Goal: Transaction & Acquisition: Purchase product/service

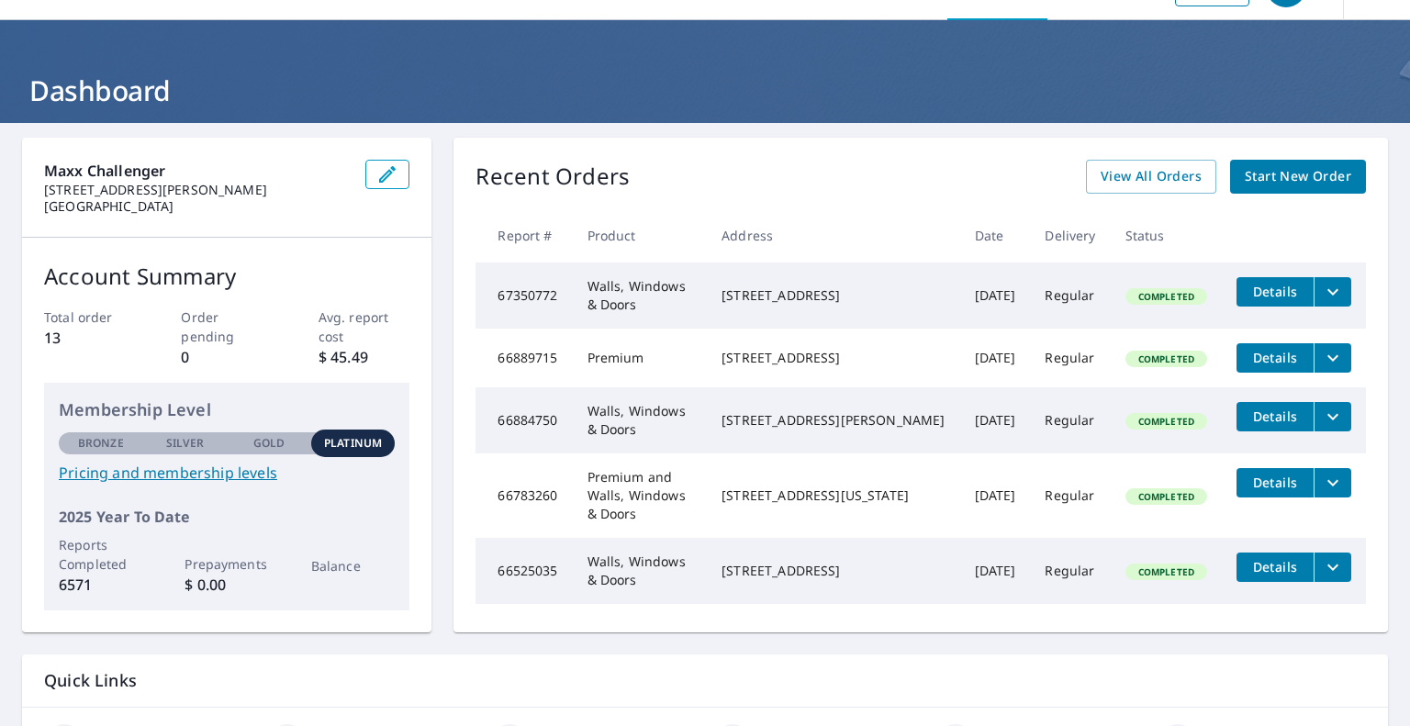
scroll to position [48, 0]
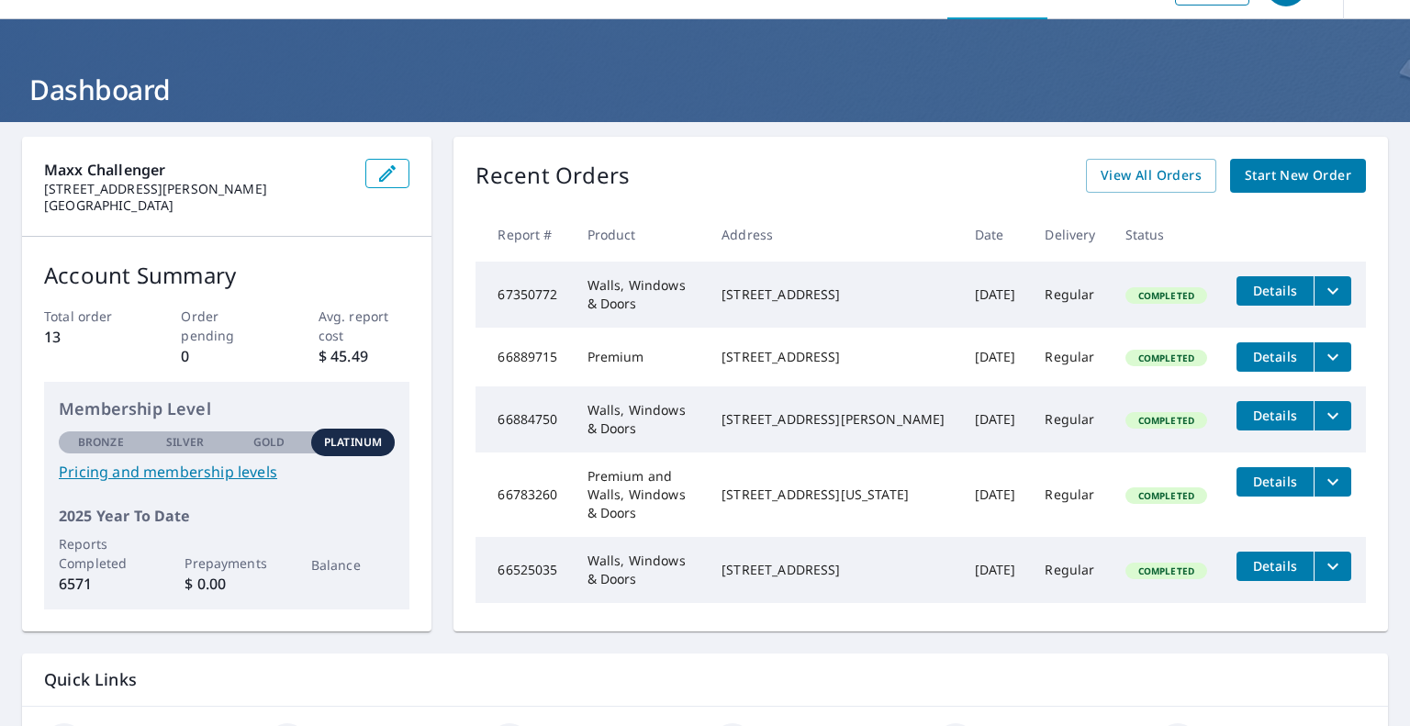
click at [1286, 174] on span "Start New Order" at bounding box center [1297, 175] width 106 height 23
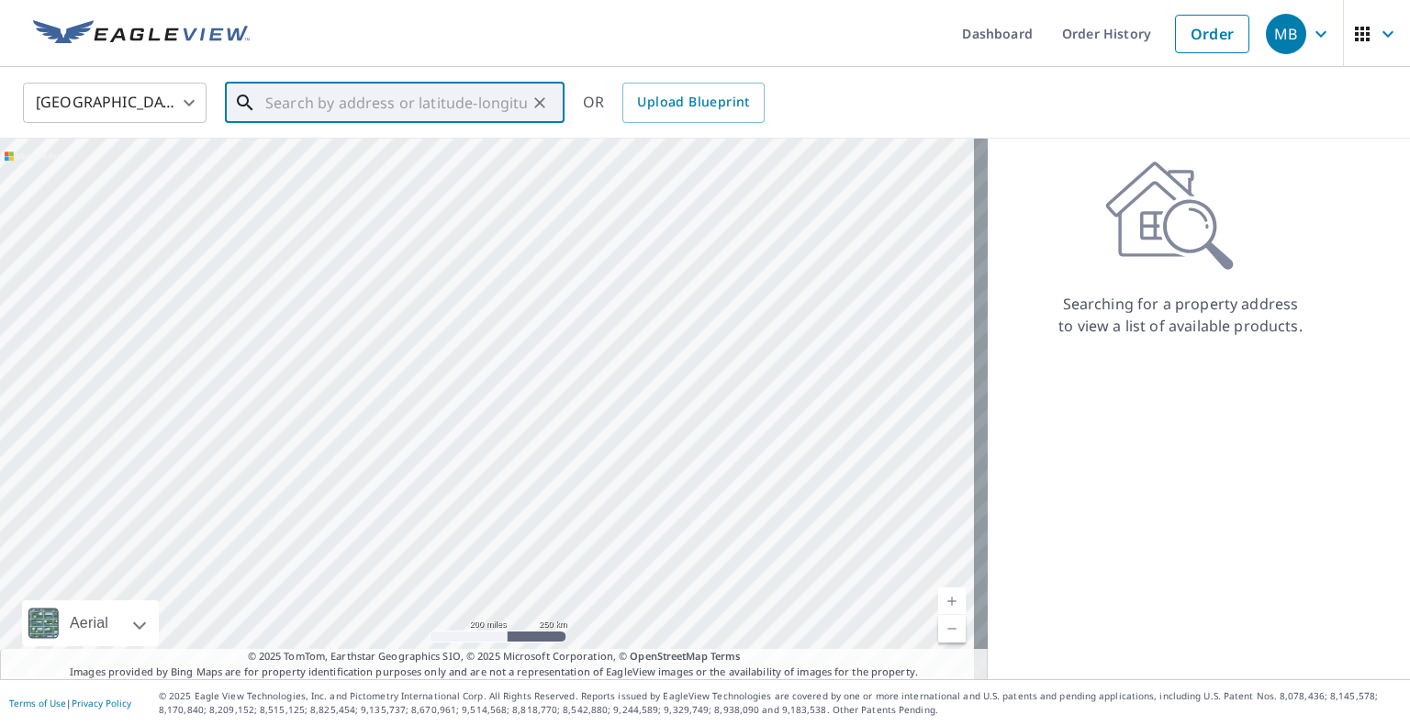
click at [383, 109] on input "text" at bounding box center [396, 102] width 262 height 51
paste input "[STREET_ADDRESS]"
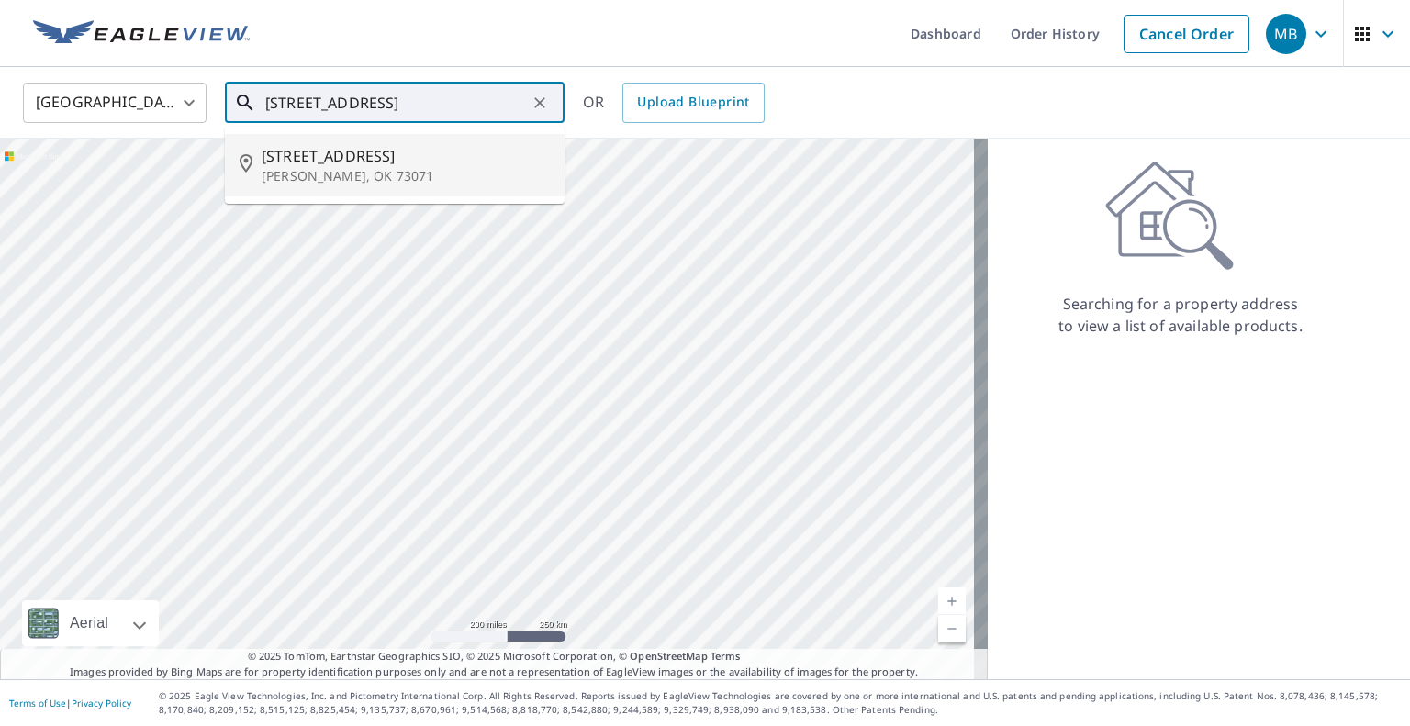
click at [390, 161] on span "[STREET_ADDRESS]" at bounding box center [406, 156] width 288 height 22
type input "[STREET_ADDRESS]"
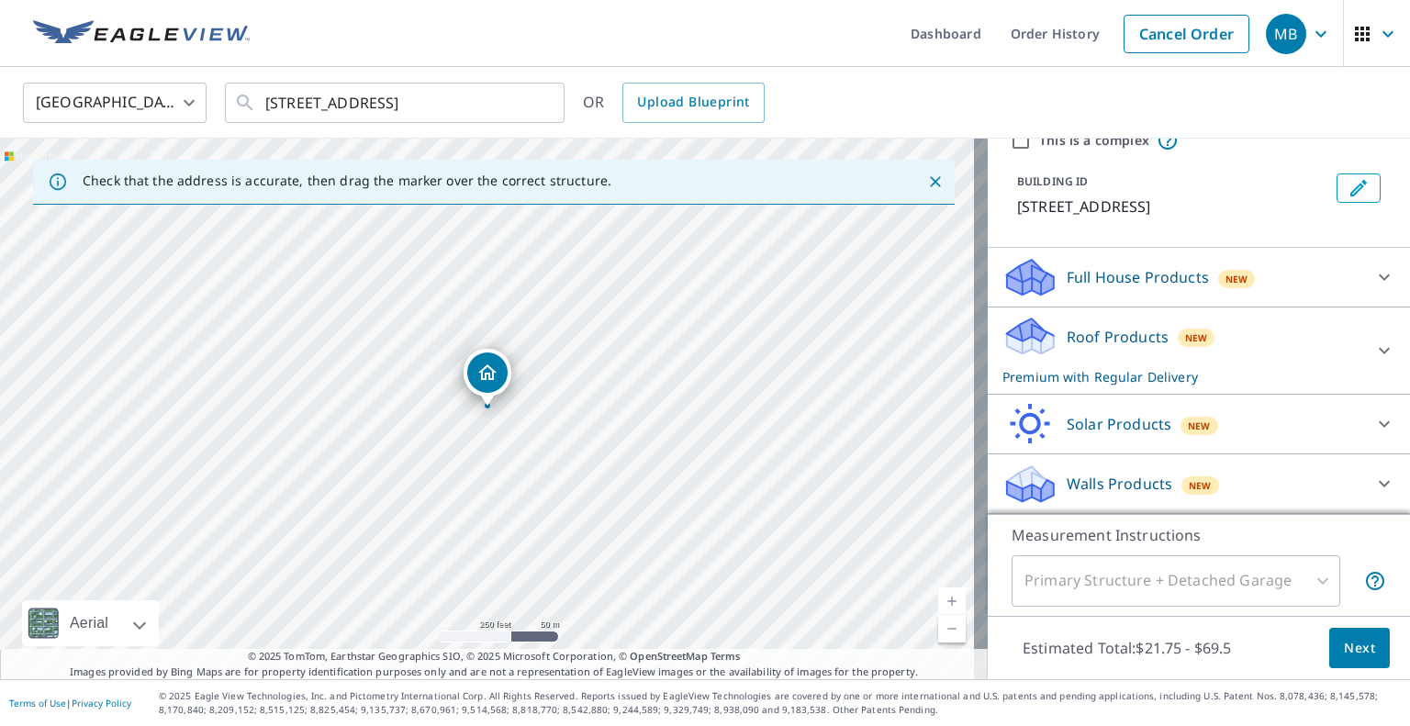
scroll to position [79, 0]
click at [1362, 275] on div at bounding box center [1384, 279] width 44 height 44
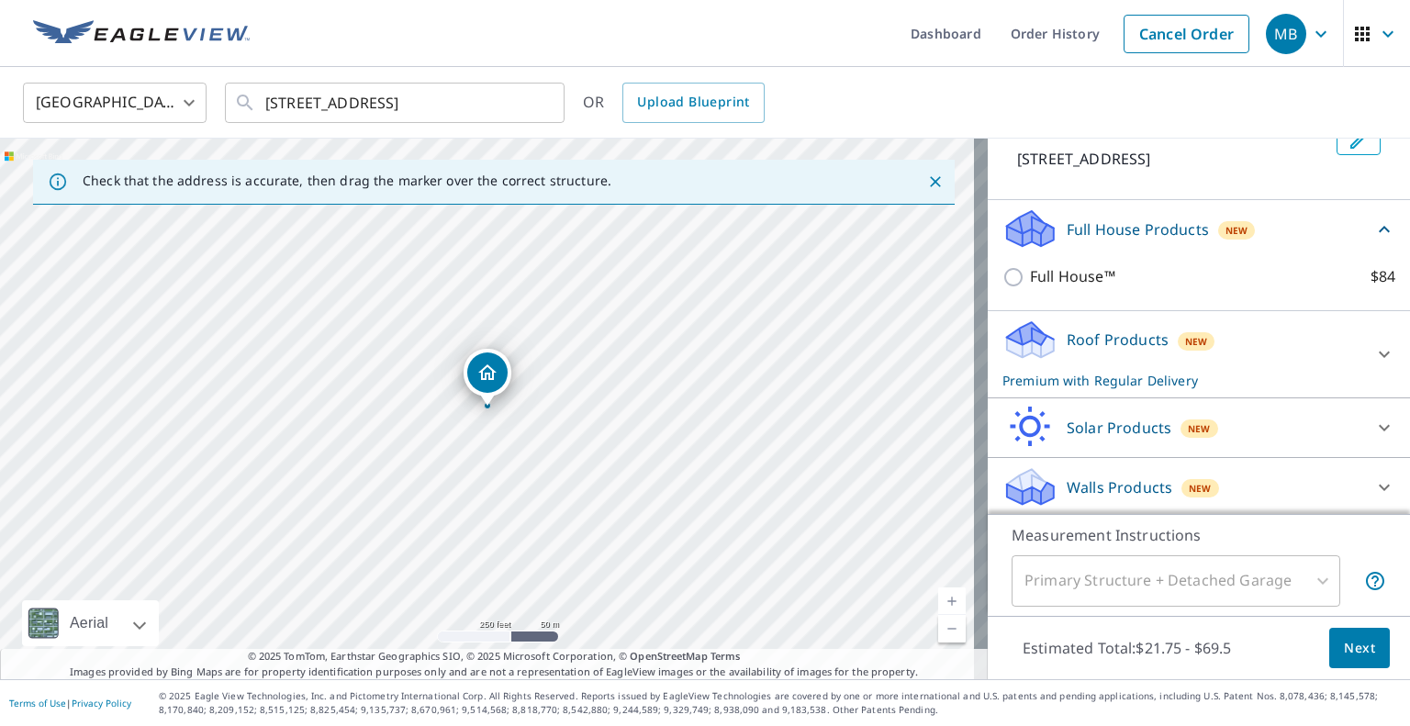
scroll to position [129, 0]
click at [1333, 353] on div "Roof Products New Premium with Regular Delivery" at bounding box center [1182, 354] width 360 height 72
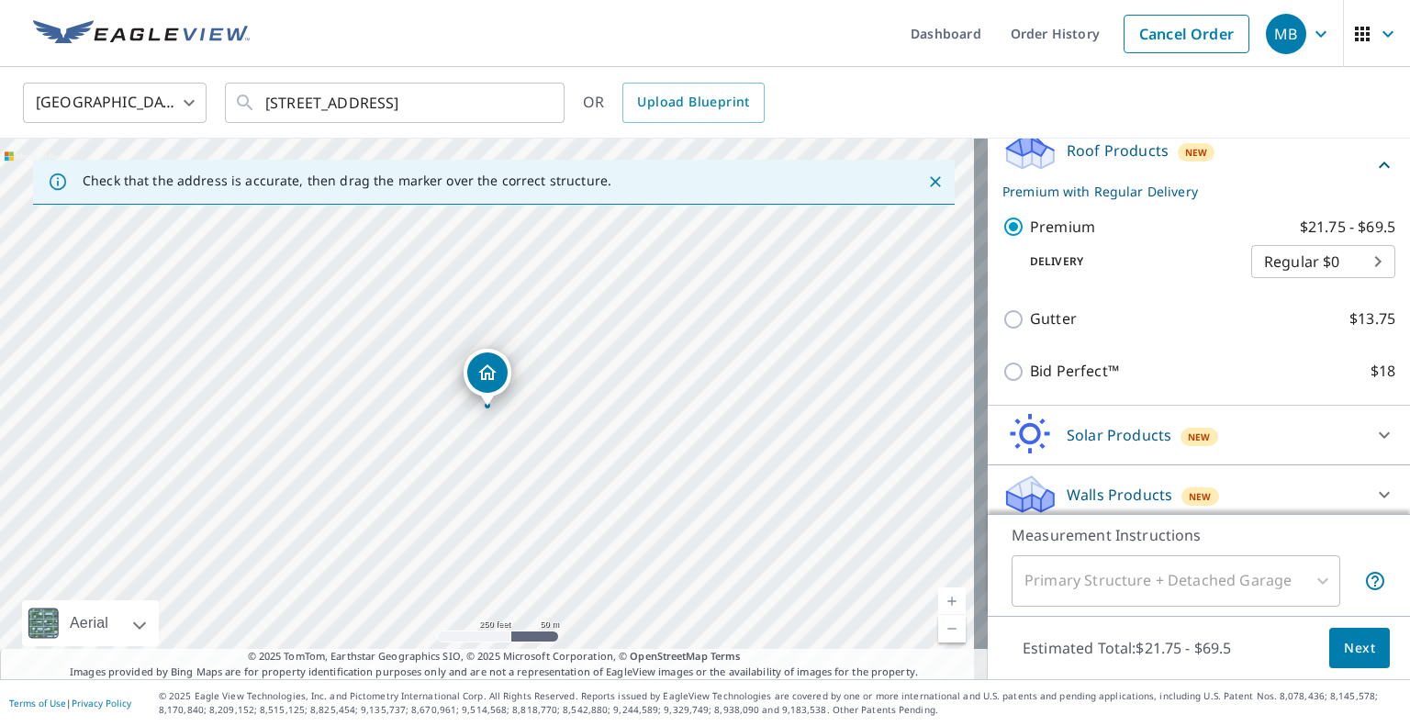
scroll to position [326, 0]
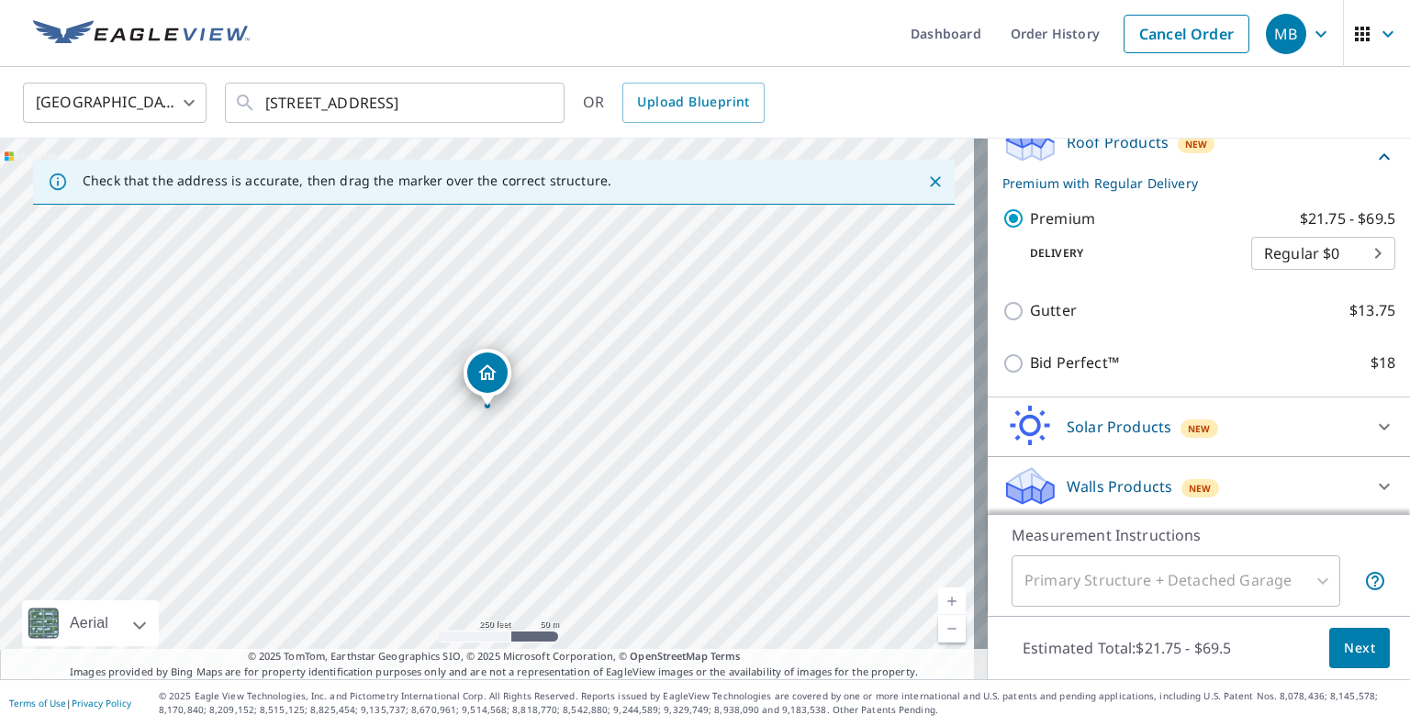
click at [1204, 476] on div "Walls Products New" at bounding box center [1182, 485] width 360 height 43
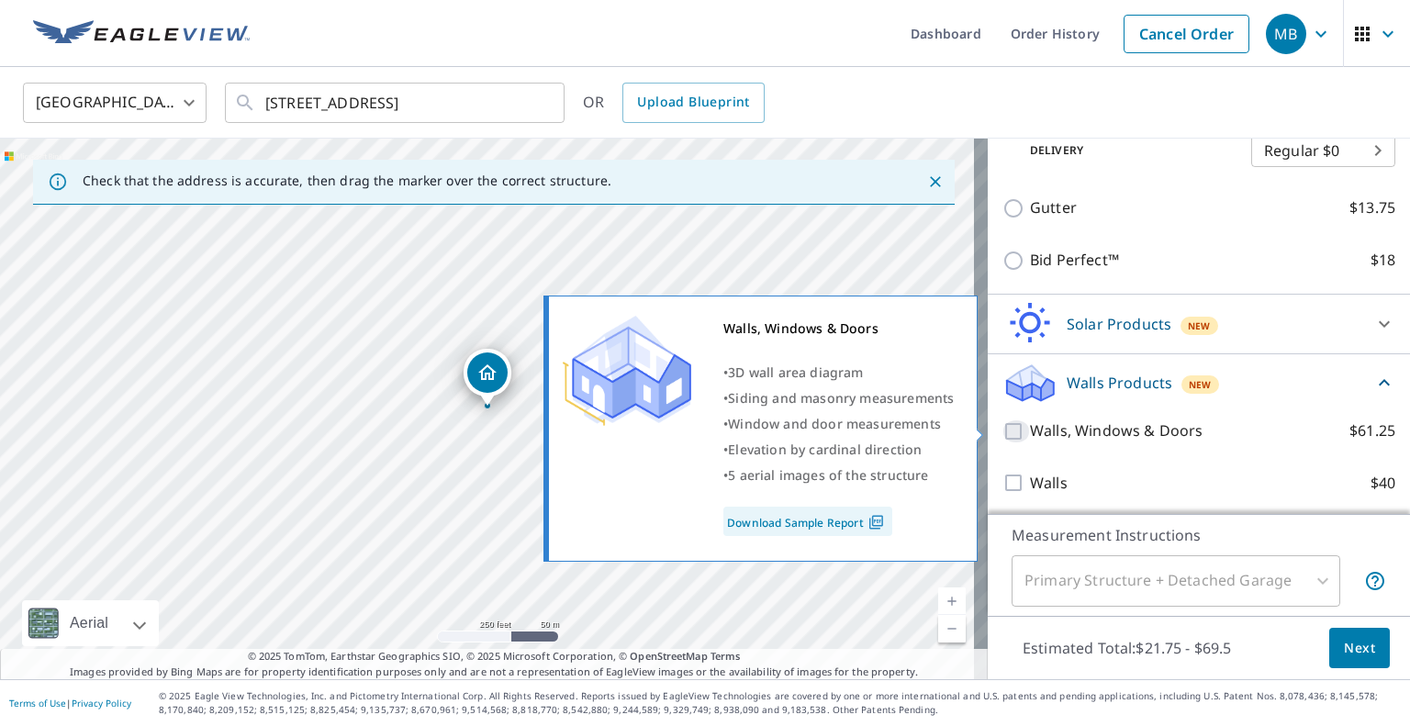
click at [1002, 432] on input "Walls, Windows & Doors $61.25" at bounding box center [1016, 431] width 28 height 22
checkbox input "true"
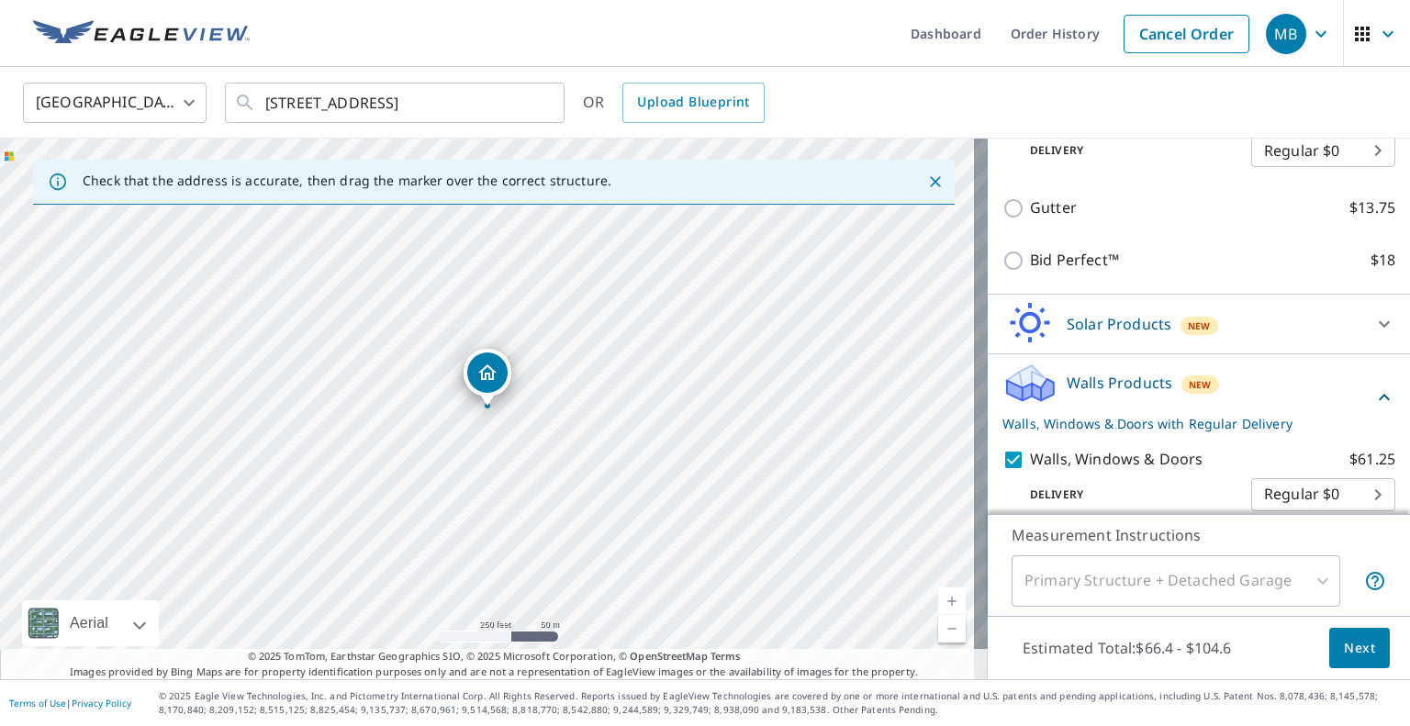
scroll to position [497, 0]
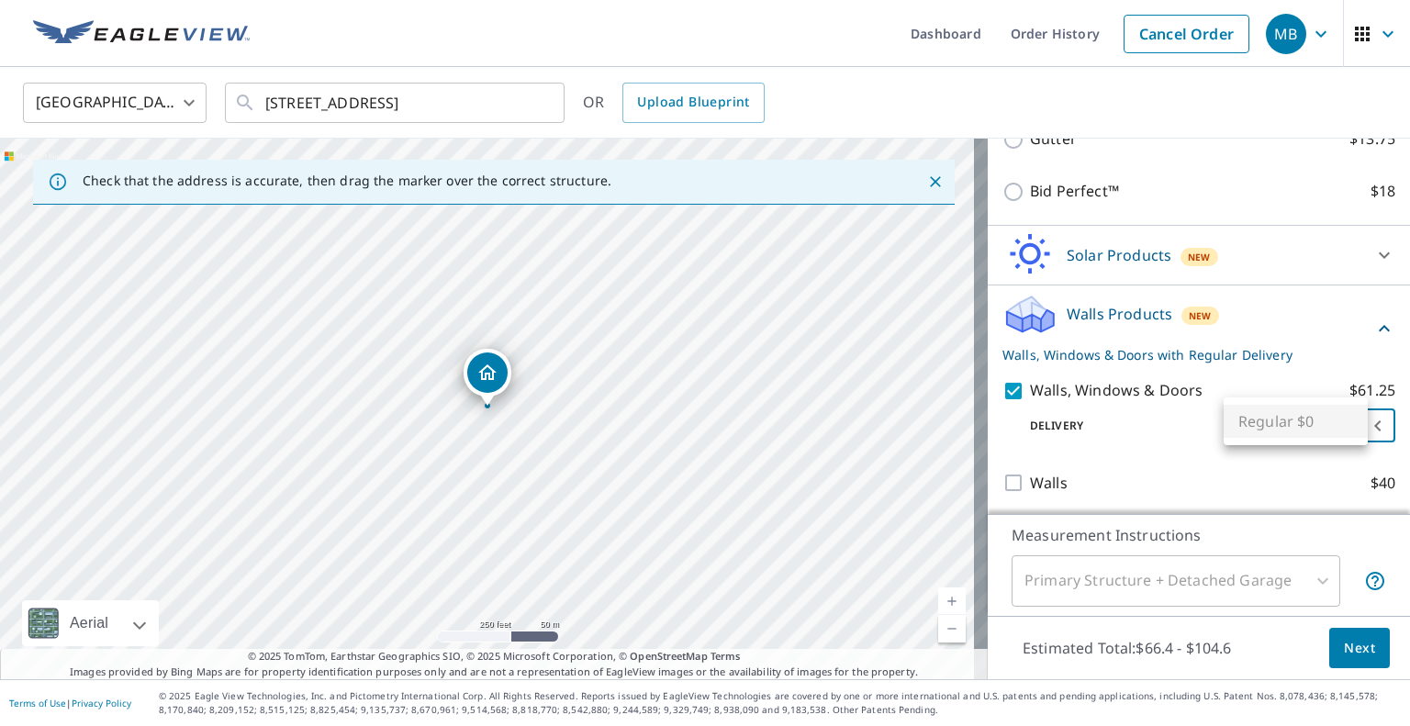
click at [1315, 428] on body "MB MB Dashboard Order History Cancel Order MB [GEOGRAPHIC_DATA] [GEOGRAPHIC_DAT…" at bounding box center [705, 363] width 1410 height 726
click at [1293, 372] on div at bounding box center [705, 363] width 1410 height 726
click at [1352, 653] on span "Next" at bounding box center [1359, 648] width 31 height 23
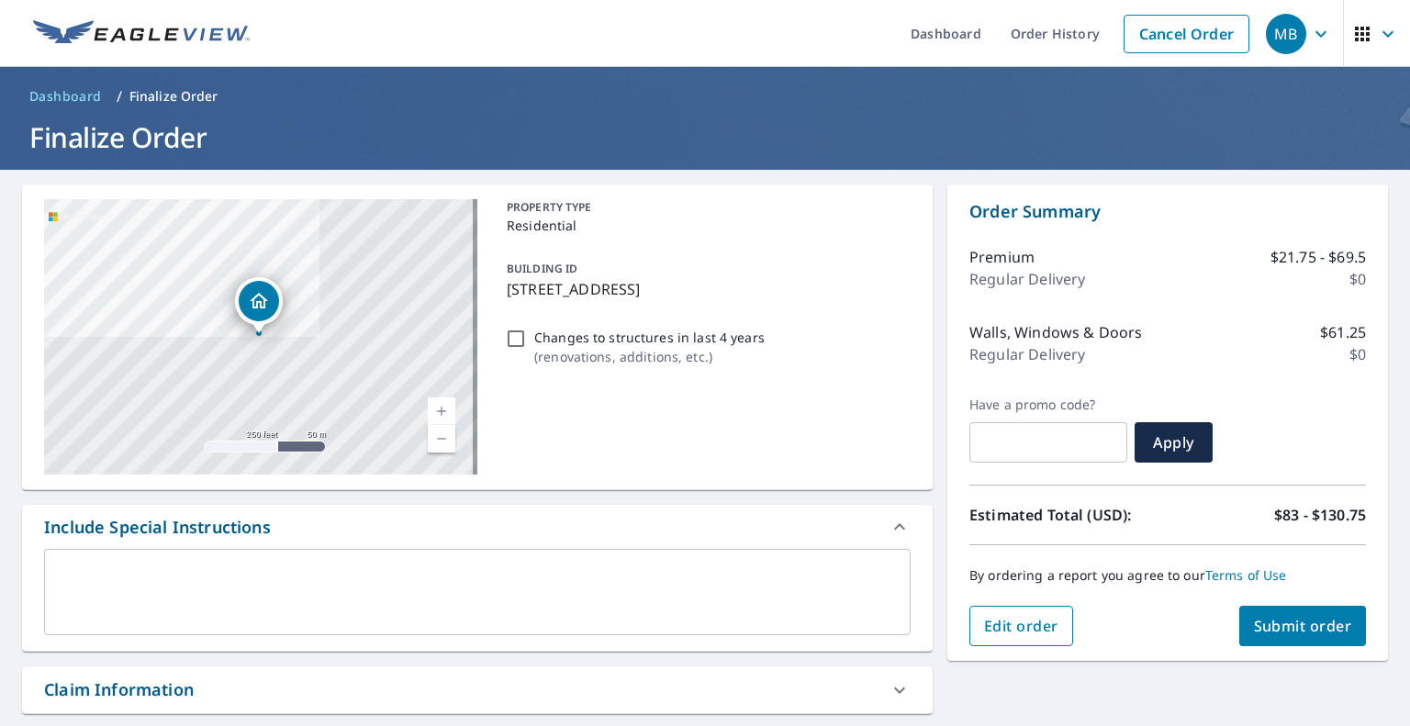
click at [1039, 623] on span "Edit order" at bounding box center [1021, 626] width 74 height 20
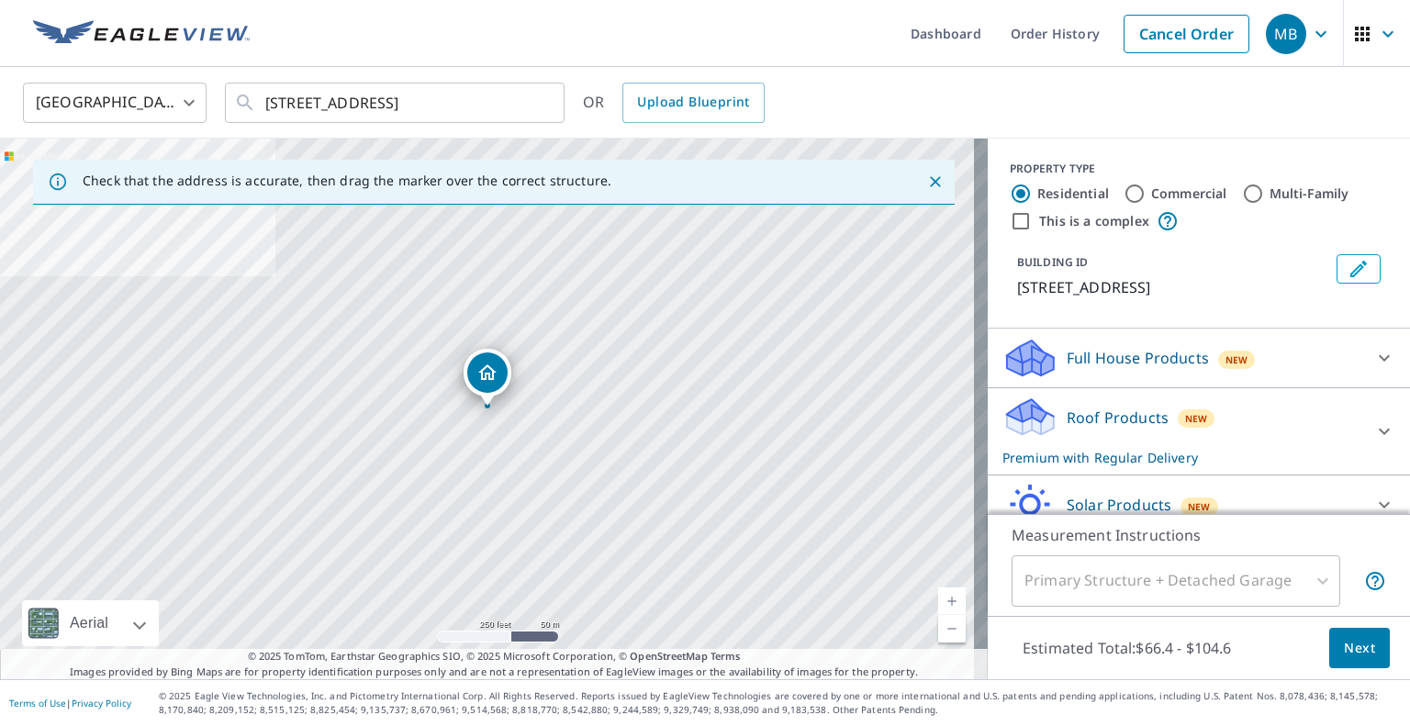
click at [1324, 358] on div "Full House Products New" at bounding box center [1182, 358] width 360 height 43
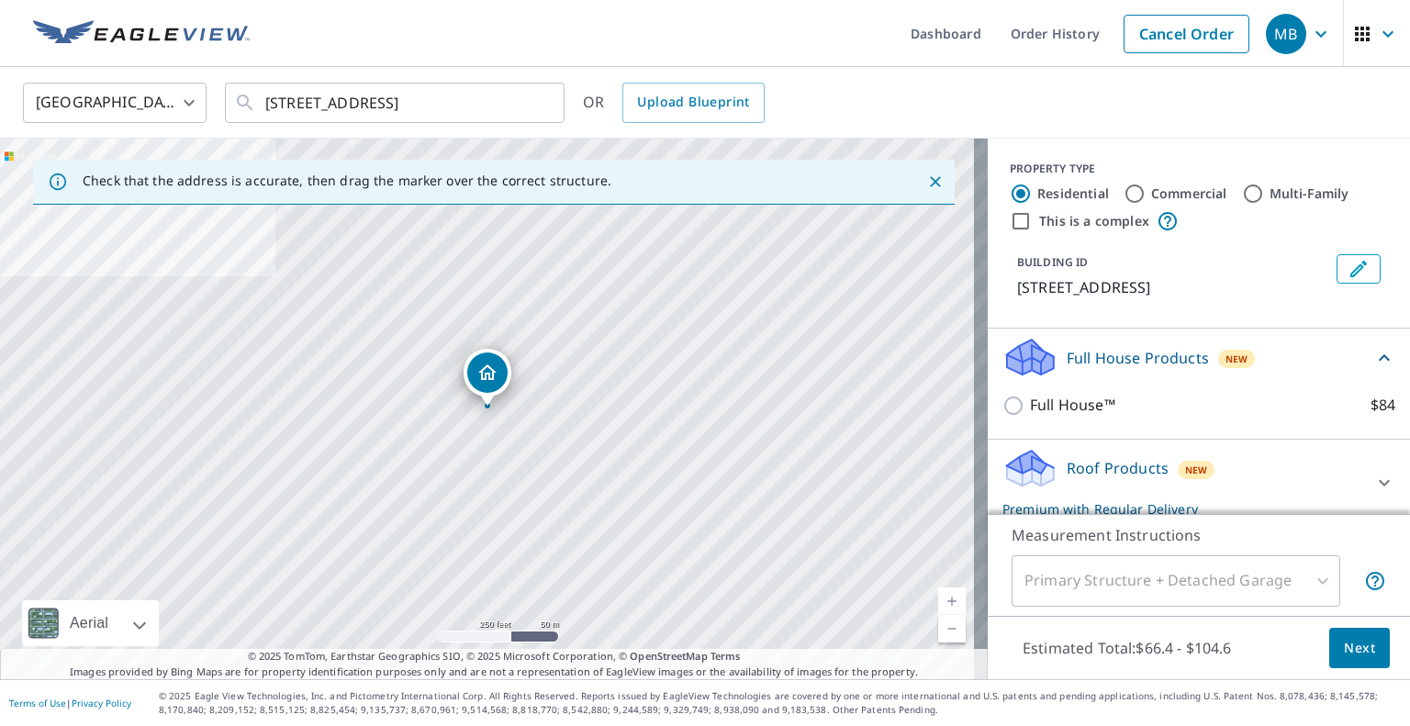
click at [1324, 358] on div "Full House Products New" at bounding box center [1187, 357] width 371 height 43
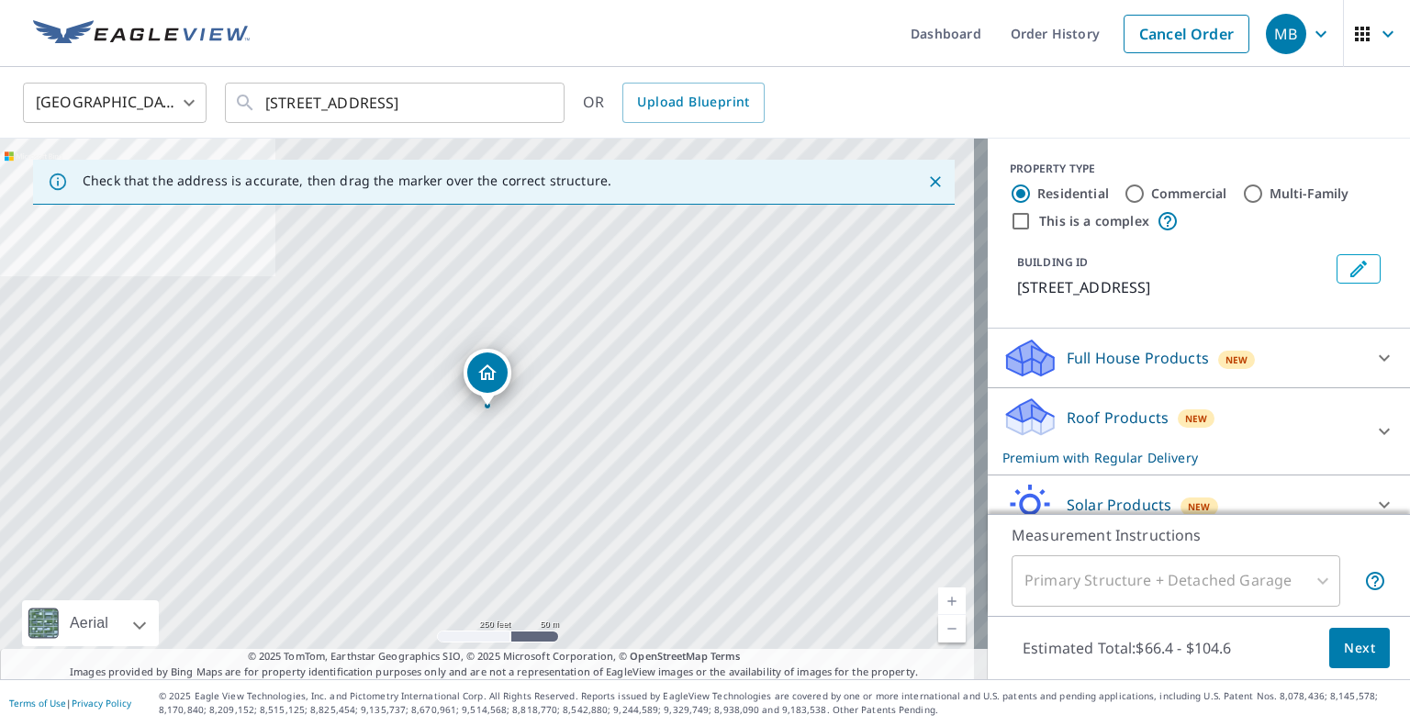
click at [1356, 388] on div "Roof Products New Premium with Regular Delivery Premium $21.75 - $69.5 Delivery…" at bounding box center [1198, 431] width 422 height 87
click at [1373, 423] on icon at bounding box center [1384, 431] width 22 height 22
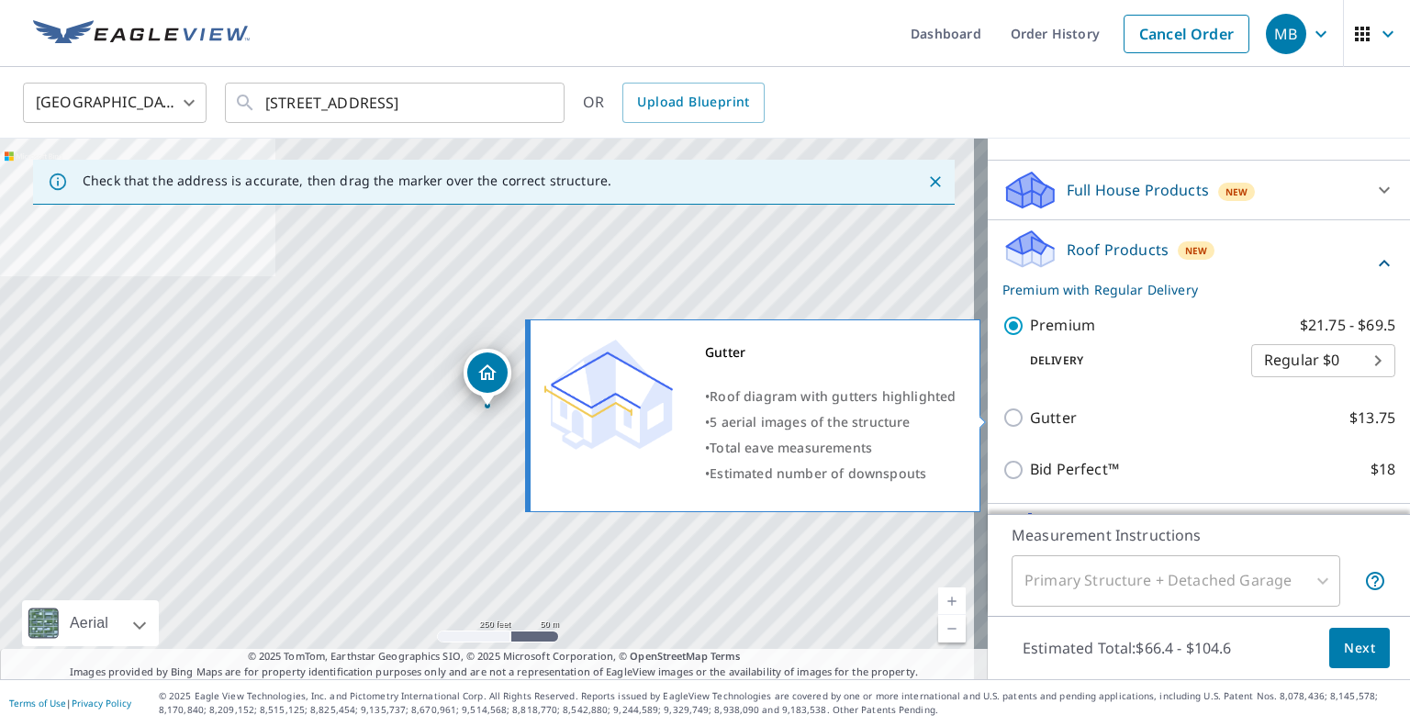
scroll to position [169, 0]
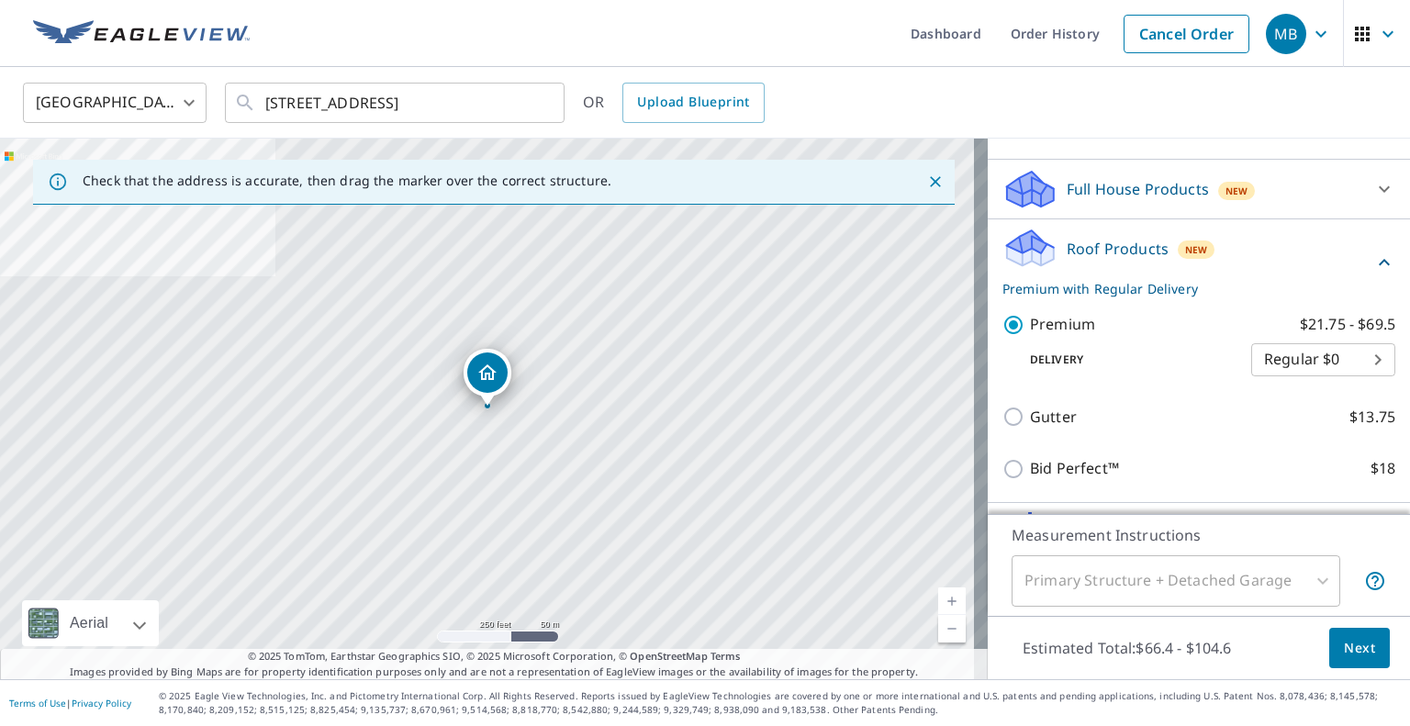
click at [1290, 191] on div "Full House Products New" at bounding box center [1182, 189] width 360 height 43
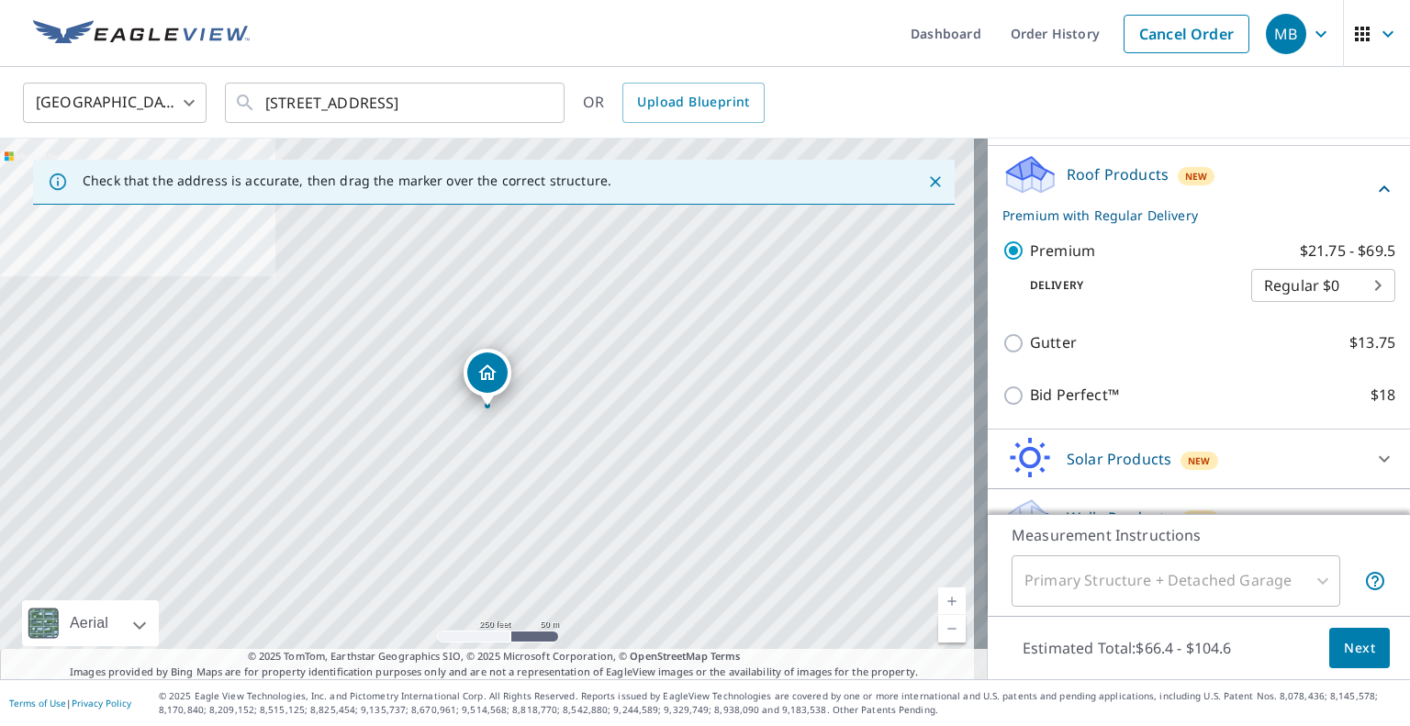
scroll to position [312, 0]
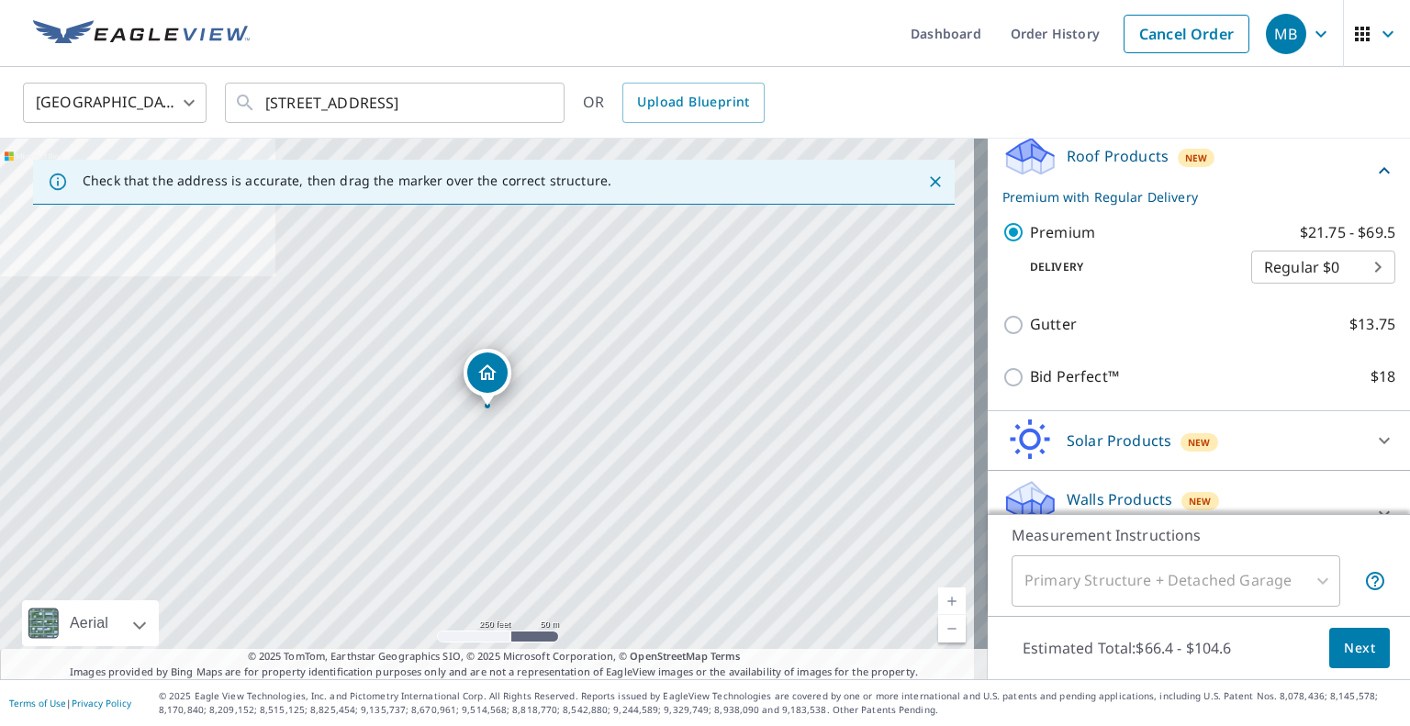
click at [1312, 266] on body "MB MB Dashboard Order History Cancel Order MB [GEOGRAPHIC_DATA] [GEOGRAPHIC_DAT…" at bounding box center [705, 363] width 1410 height 726
click at [1312, 266] on ul "Regular $0" at bounding box center [1295, 265] width 144 height 48
drag, startPoint x: 1389, startPoint y: 415, endPoint x: 1394, endPoint y: 450, distance: 35.3
click at [1394, 450] on div at bounding box center [705, 363] width 1410 height 726
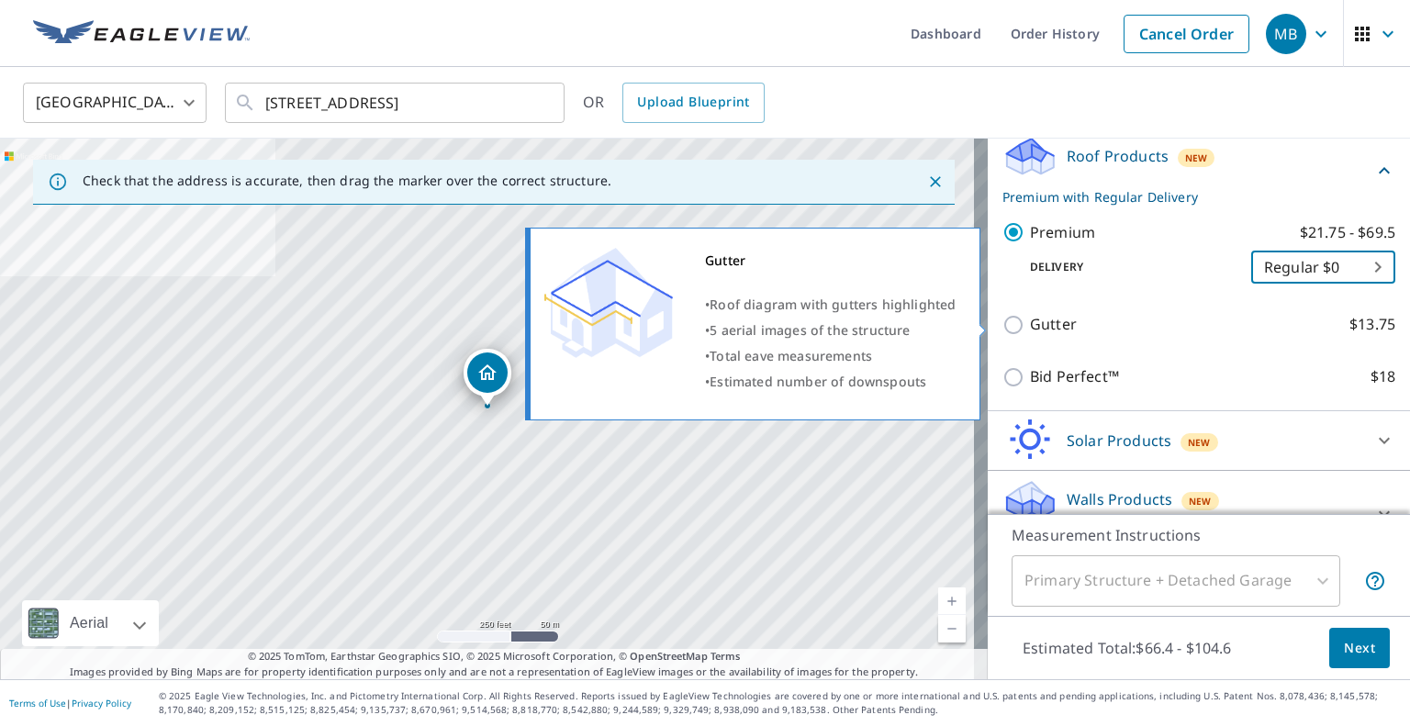
click at [971, 232] on div "Gutter • Roof diagram with gutters highlighted • 5 aerial images of the structu…" at bounding box center [752, 324] width 455 height 193
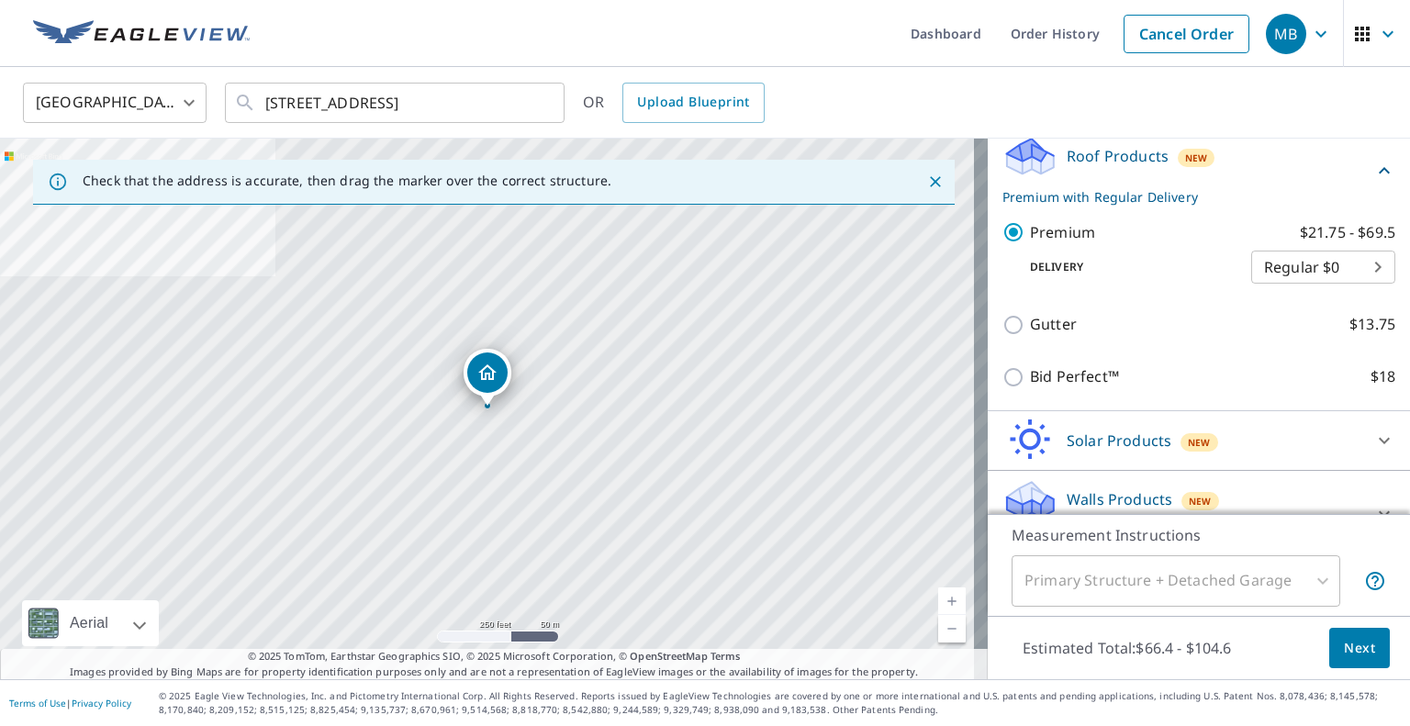
click at [1052, 189] on p "Premium with Regular Delivery" at bounding box center [1187, 196] width 371 height 19
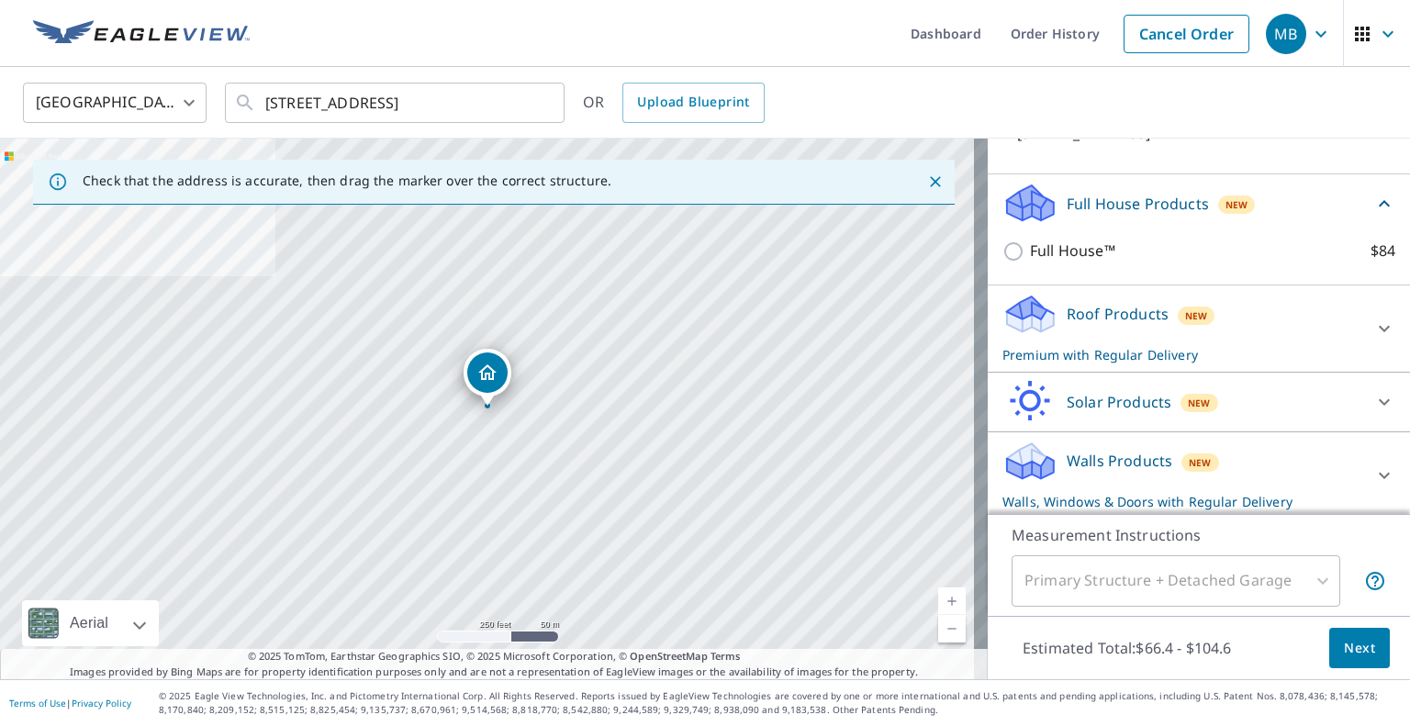
scroll to position [158, 0]
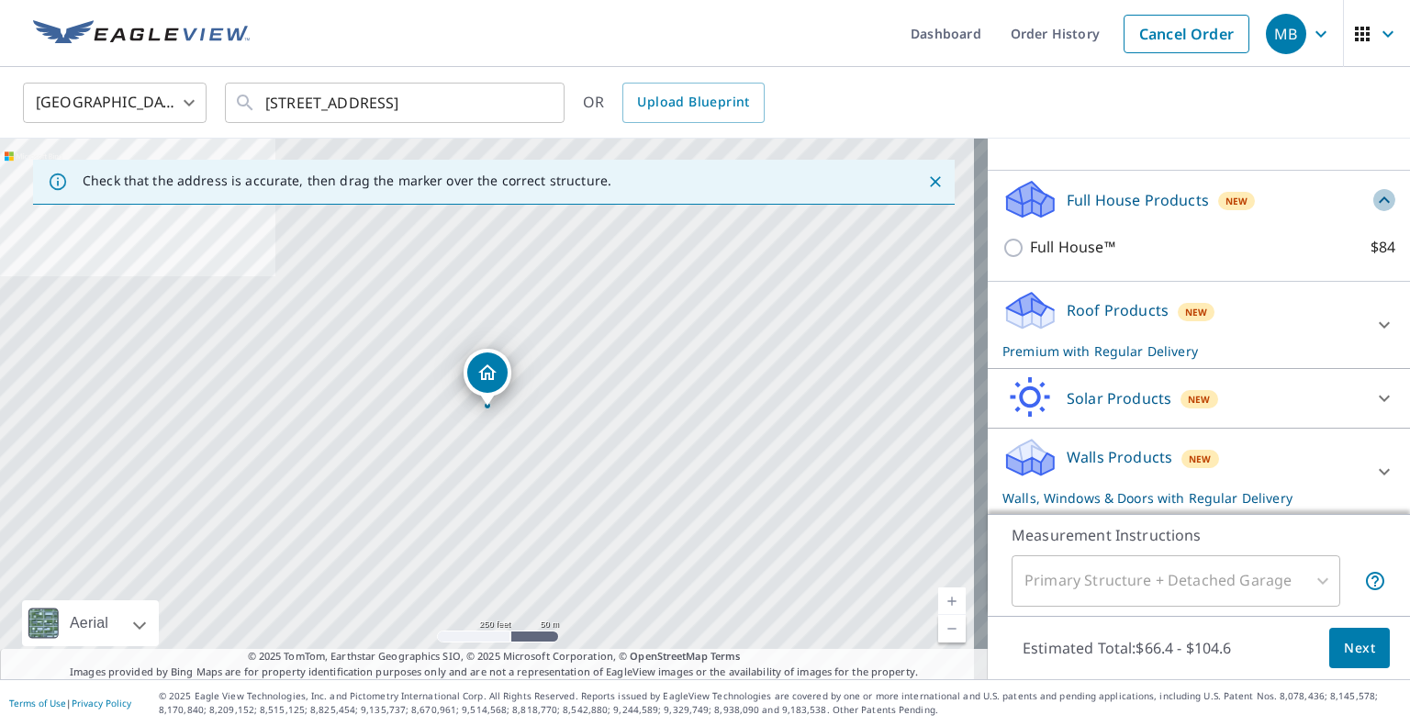
click at [1373, 195] on icon at bounding box center [1384, 200] width 22 height 22
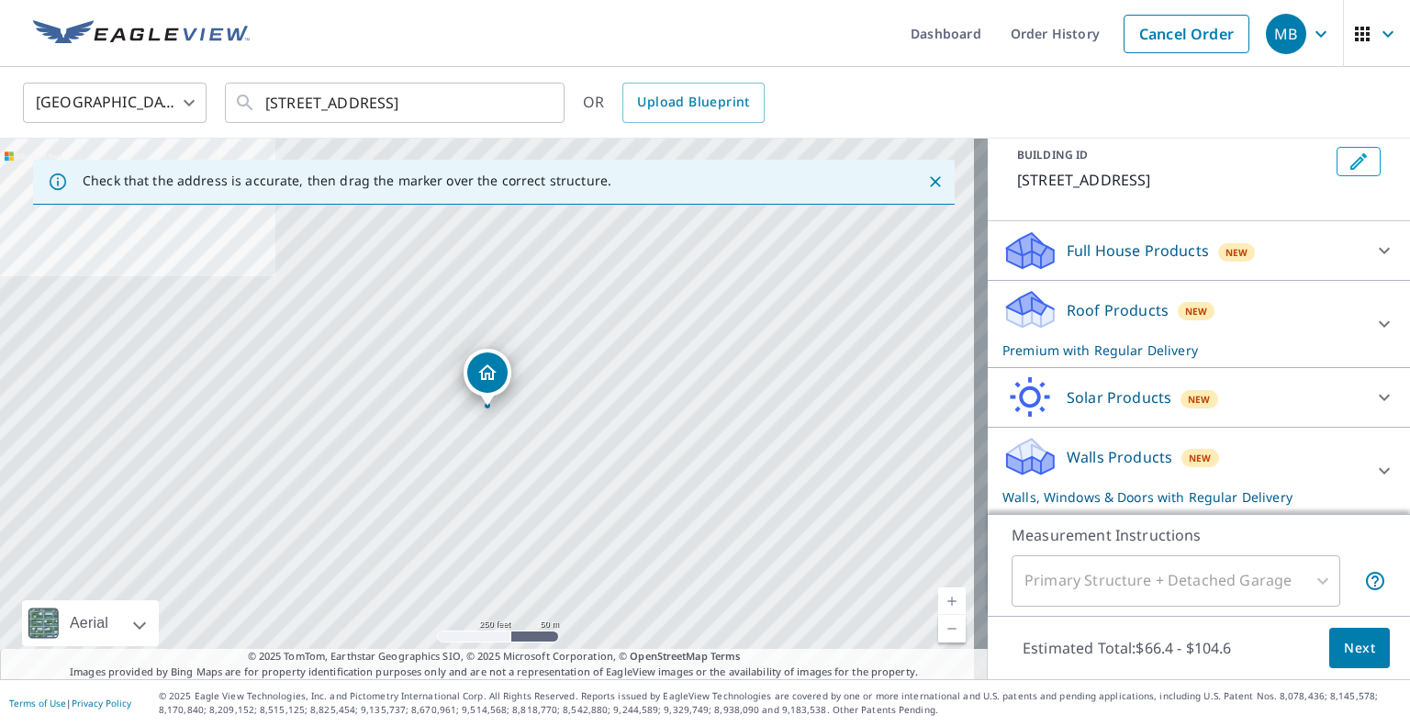
scroll to position [106, 0]
click at [1373, 322] on icon at bounding box center [1384, 325] width 22 height 22
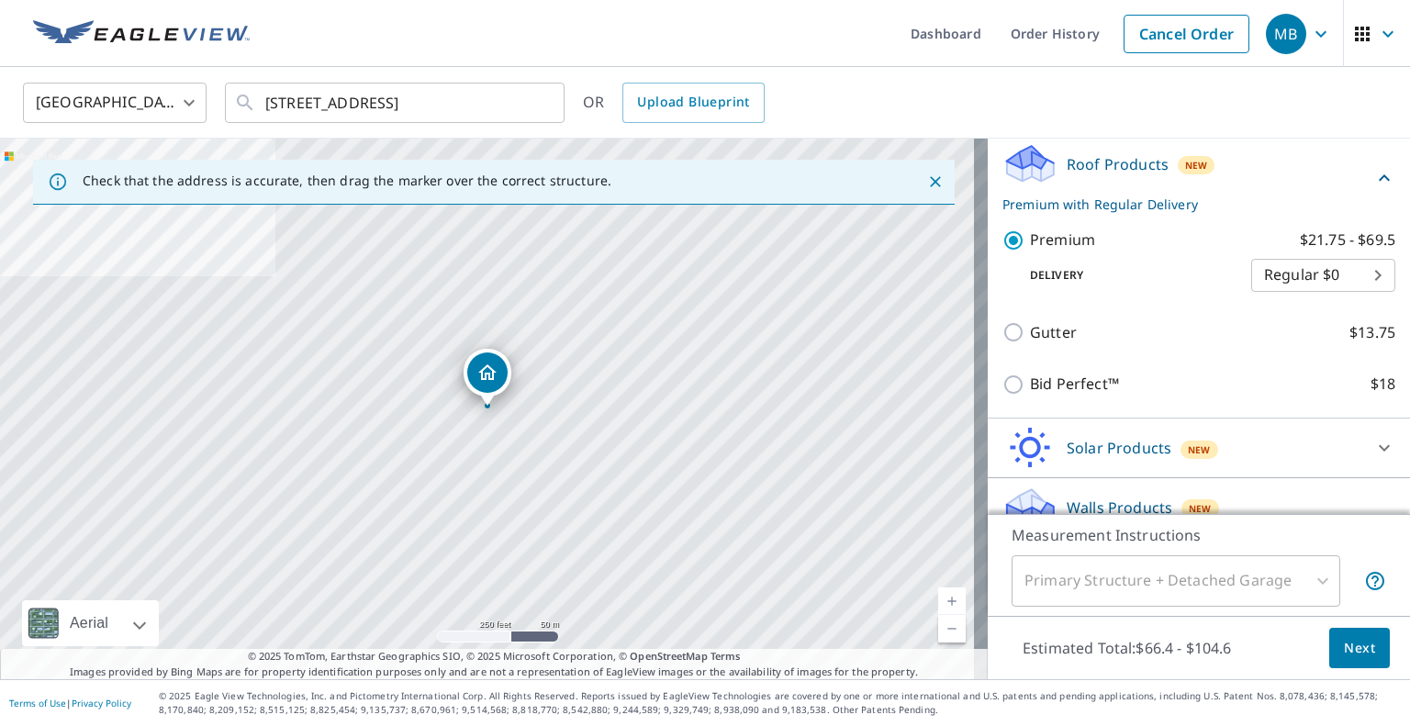
scroll to position [252, 0]
click at [1343, 175] on div "Roof Products New Premium with Regular Delivery" at bounding box center [1187, 179] width 371 height 72
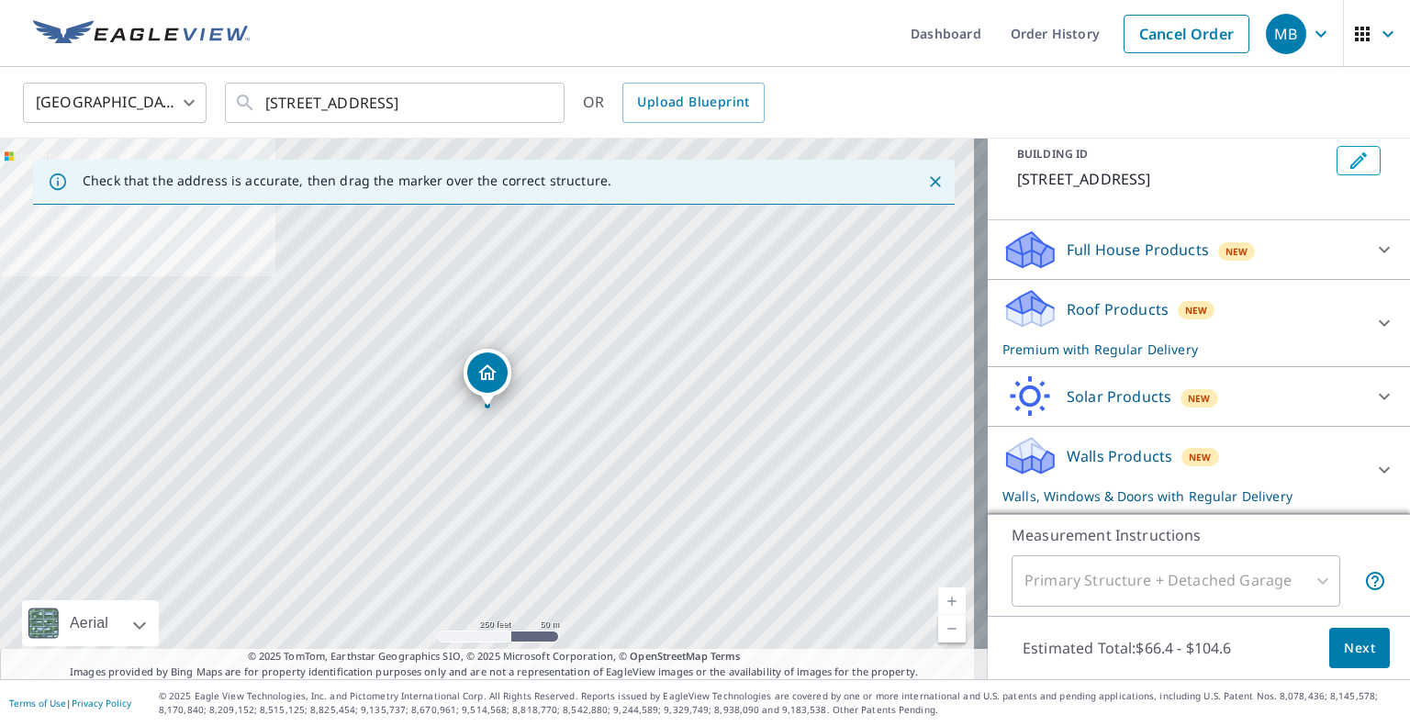
scroll to position [106, 0]
click at [1378, 473] on icon at bounding box center [1383, 472] width 11 height 6
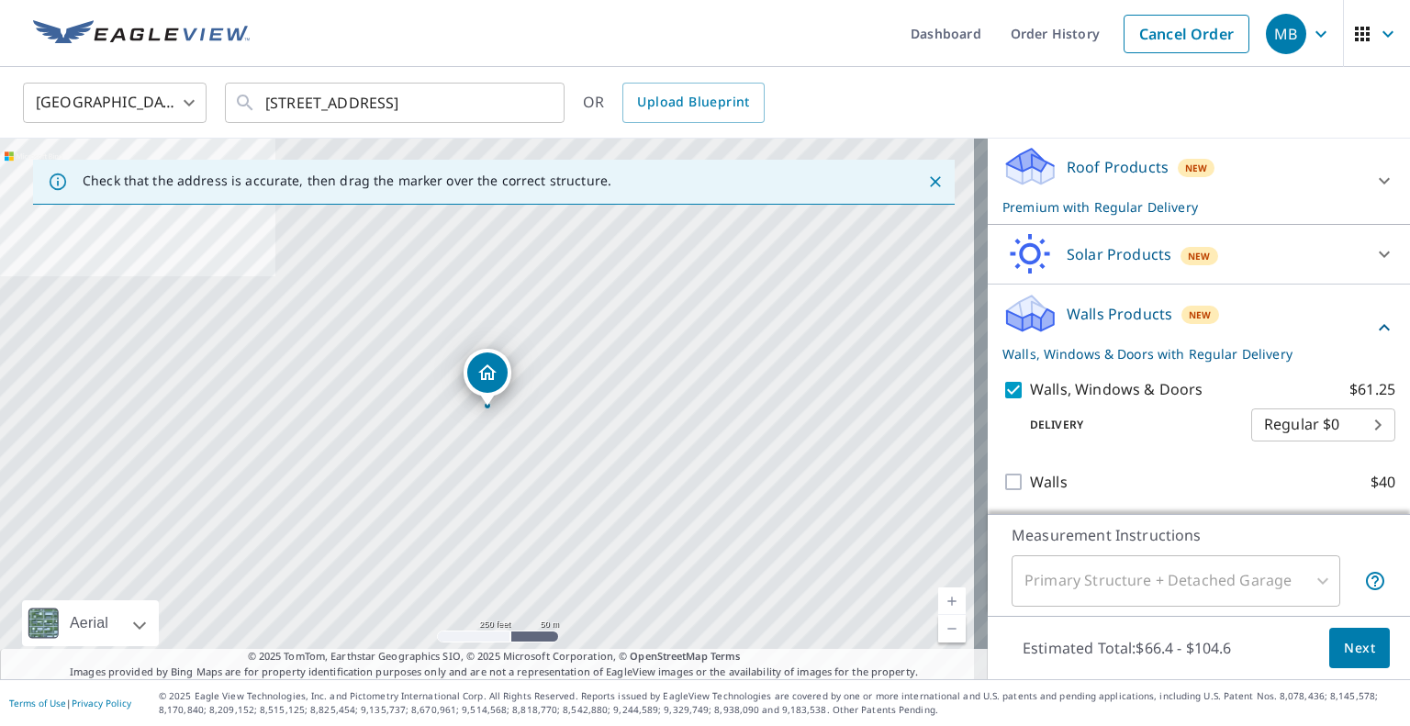
drag, startPoint x: 1360, startPoint y: 631, endPoint x: 1307, endPoint y: 649, distance: 56.0
click at [1307, 649] on div "Estimated Total: $66.4 - $104.6 Next" at bounding box center [1198, 648] width 422 height 64
click at [1344, 653] on span "Next" at bounding box center [1359, 648] width 31 height 23
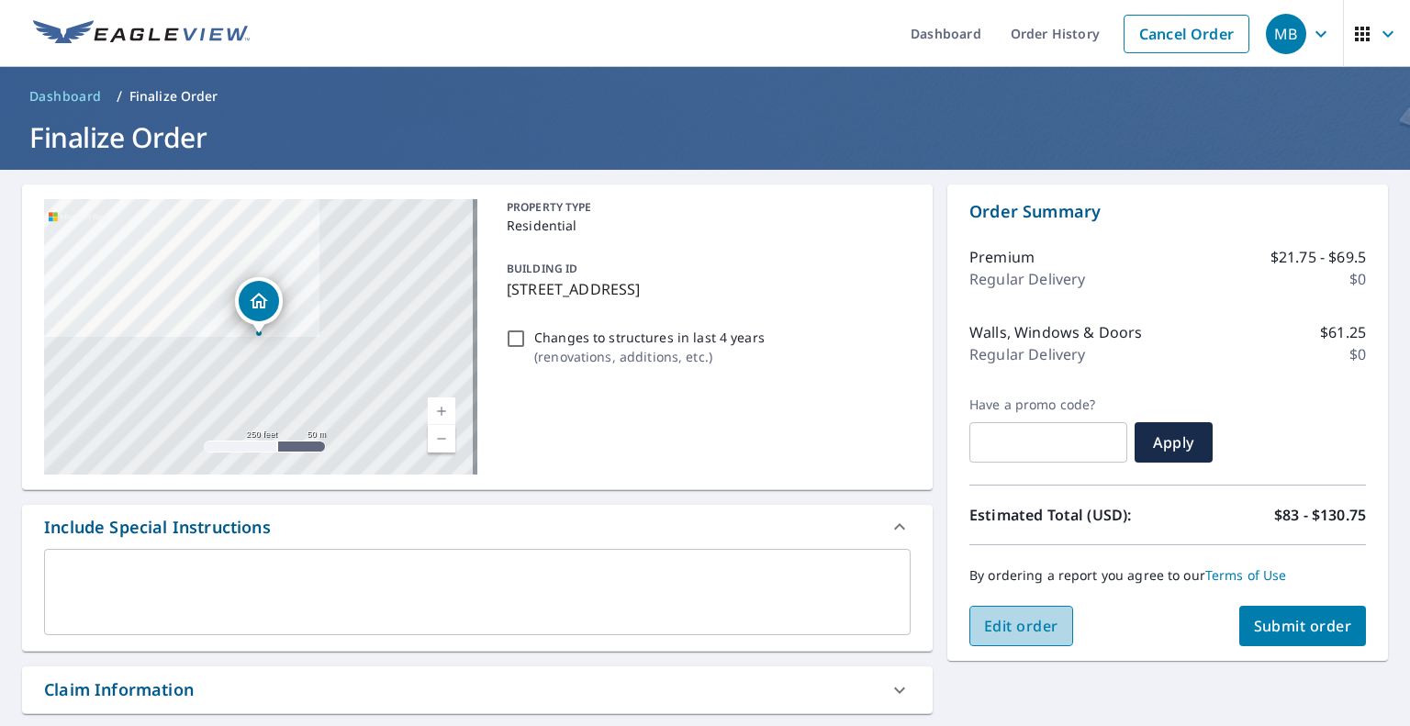
click at [1037, 619] on span "Edit order" at bounding box center [1021, 626] width 74 height 20
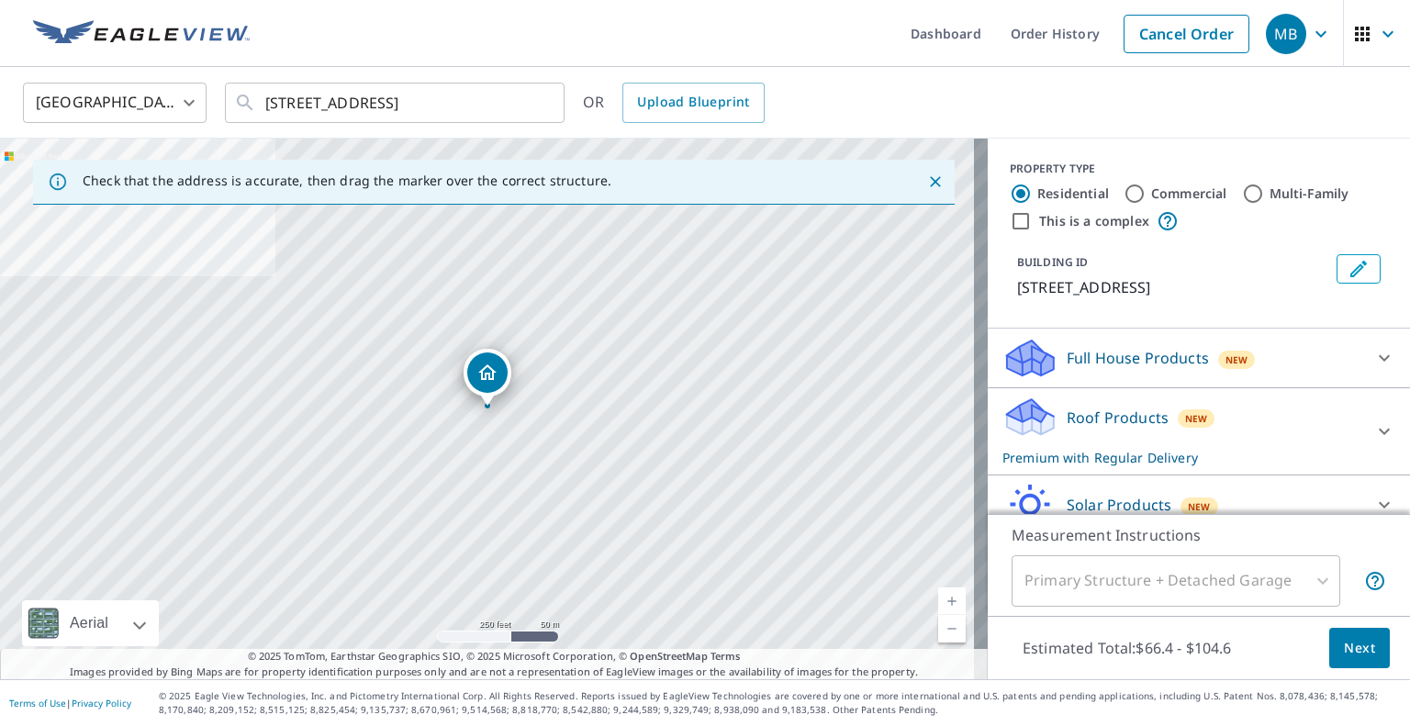
scroll to position [106, 0]
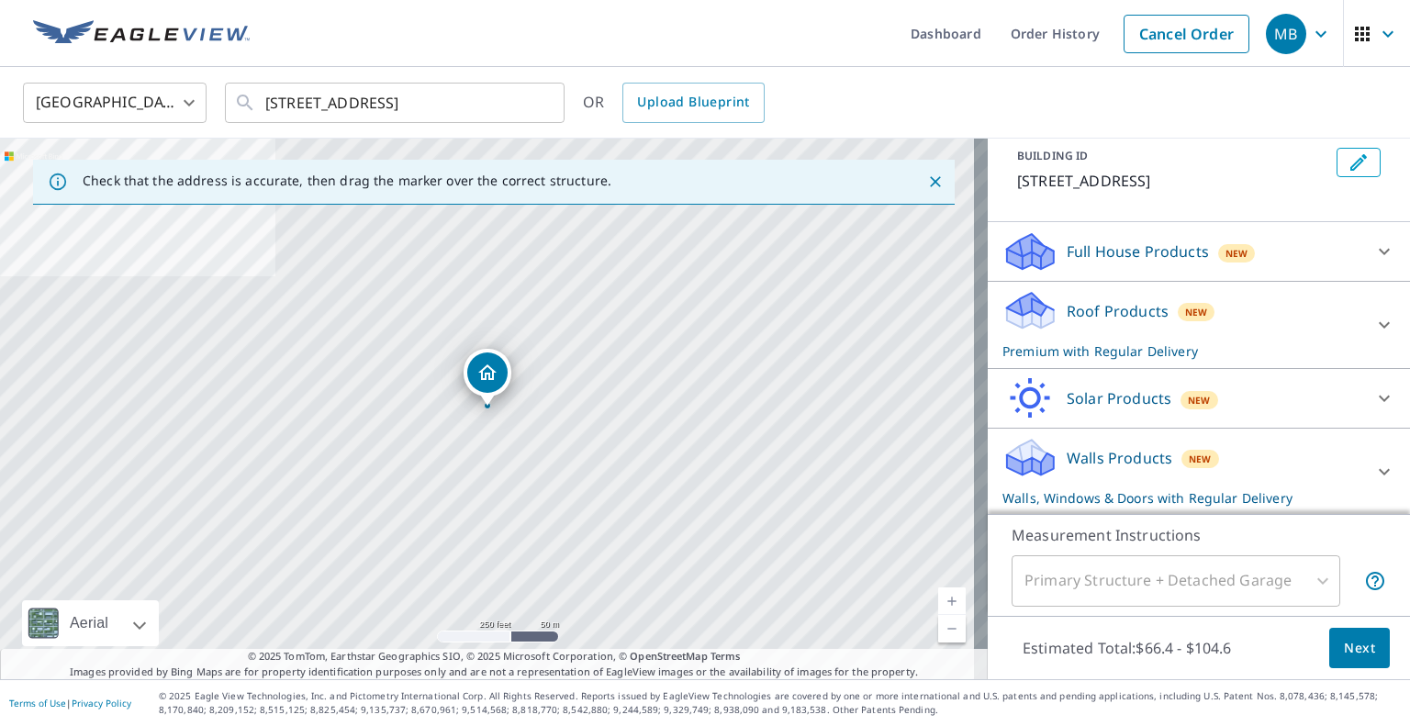
click at [1235, 575] on div "Primary Structure + Detached Garage" at bounding box center [1175, 580] width 329 height 51
click at [1344, 641] on span "Next" at bounding box center [1359, 648] width 31 height 23
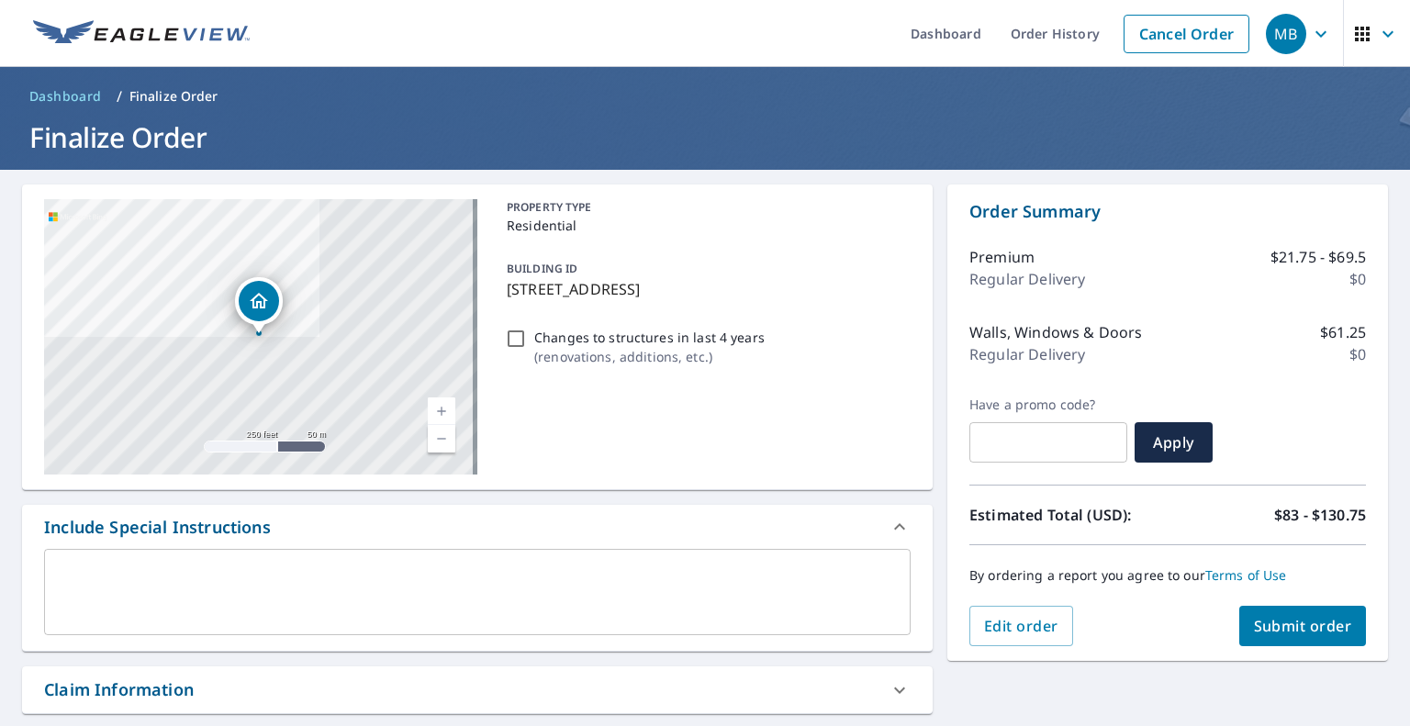
click at [1311, 630] on span "Submit order" at bounding box center [1303, 626] width 98 height 20
checkbox input "true"
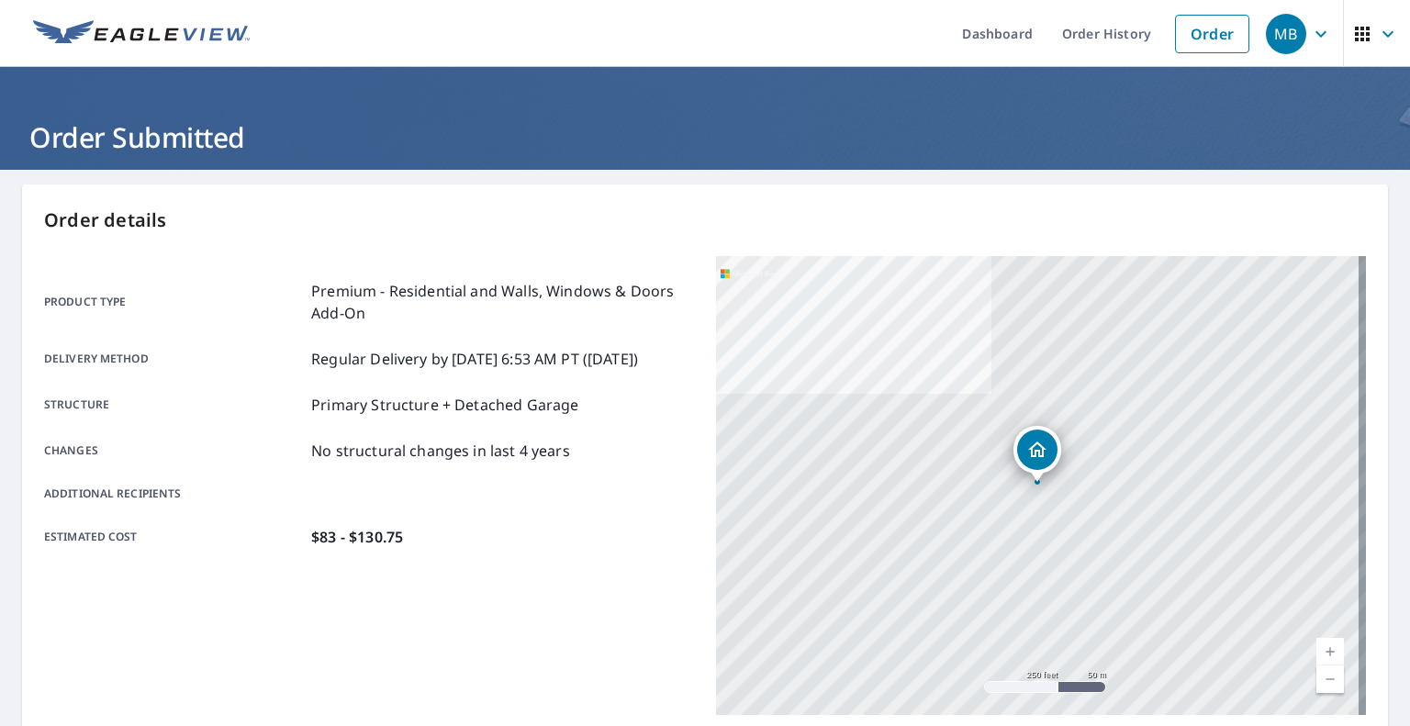
scroll to position [352, 0]
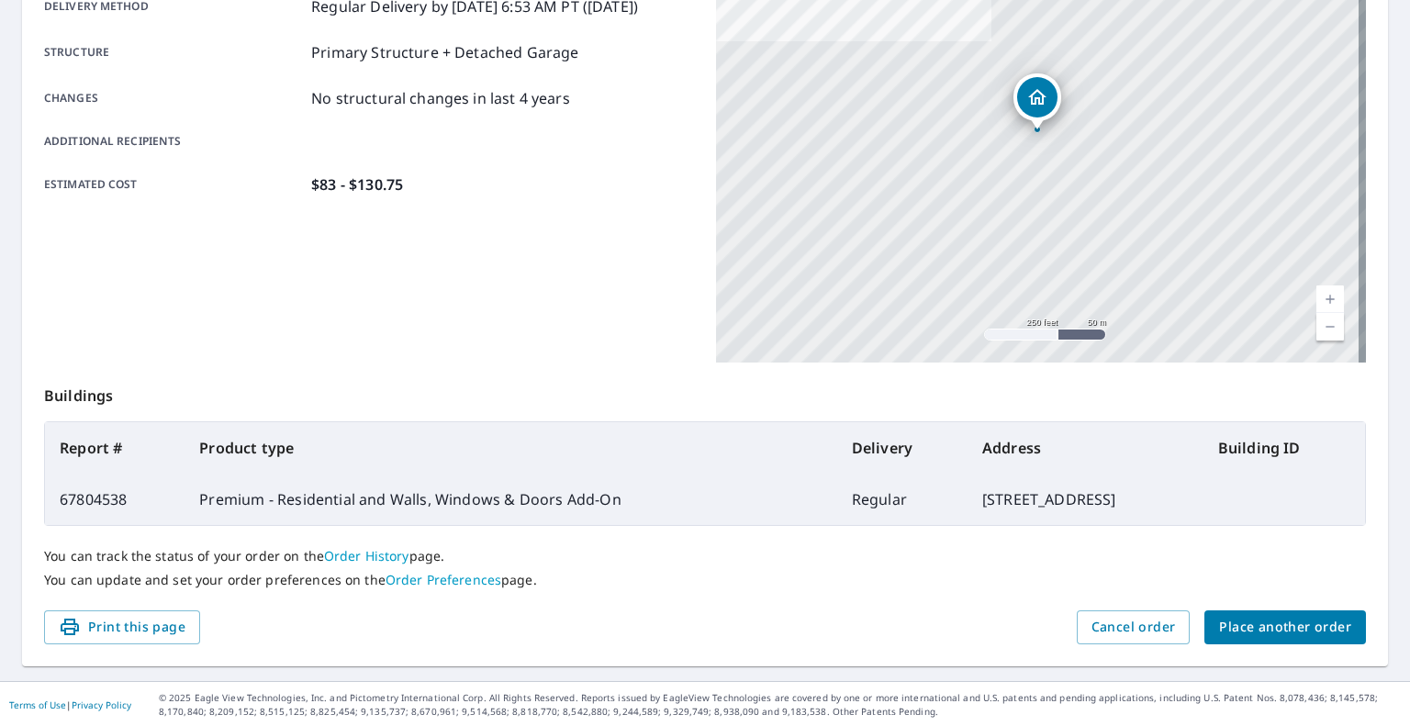
click at [1239, 631] on span "Place another order" at bounding box center [1285, 627] width 132 height 23
